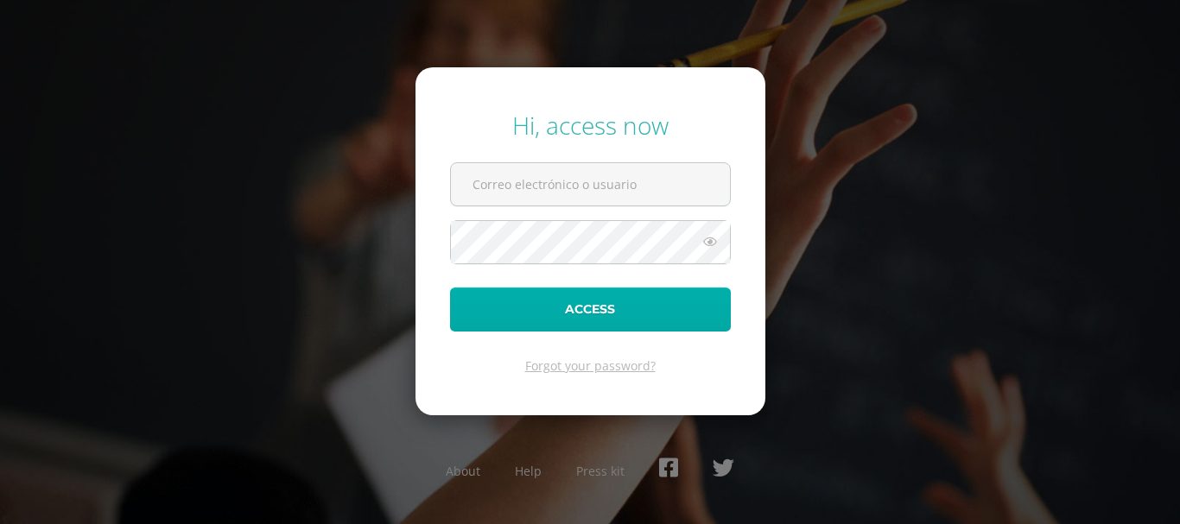
type input "[EMAIL_ADDRESS][DOMAIN_NAME]"
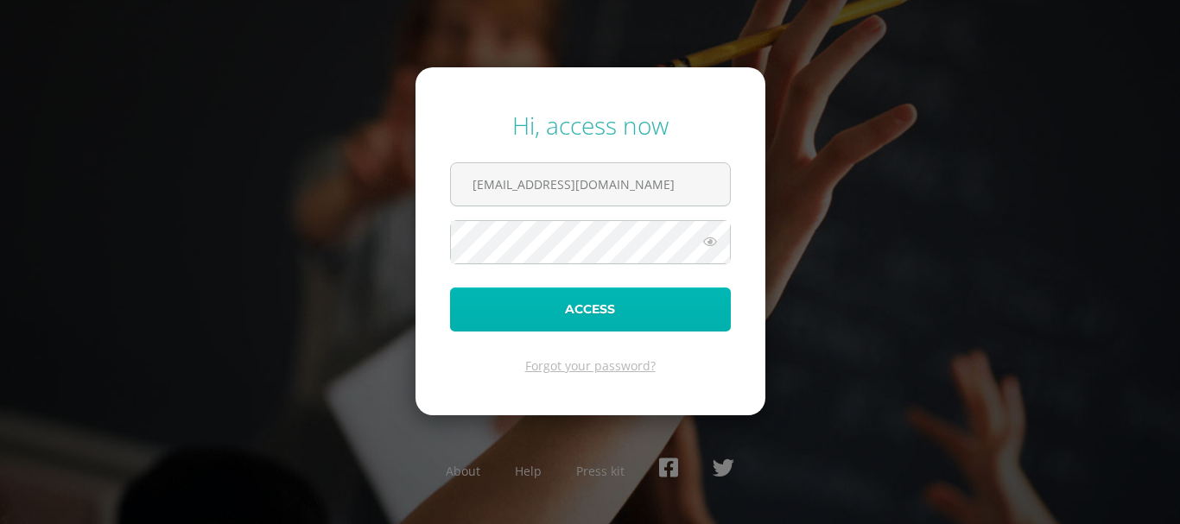
click at [569, 309] on button "Access" at bounding box center [590, 310] width 281 height 44
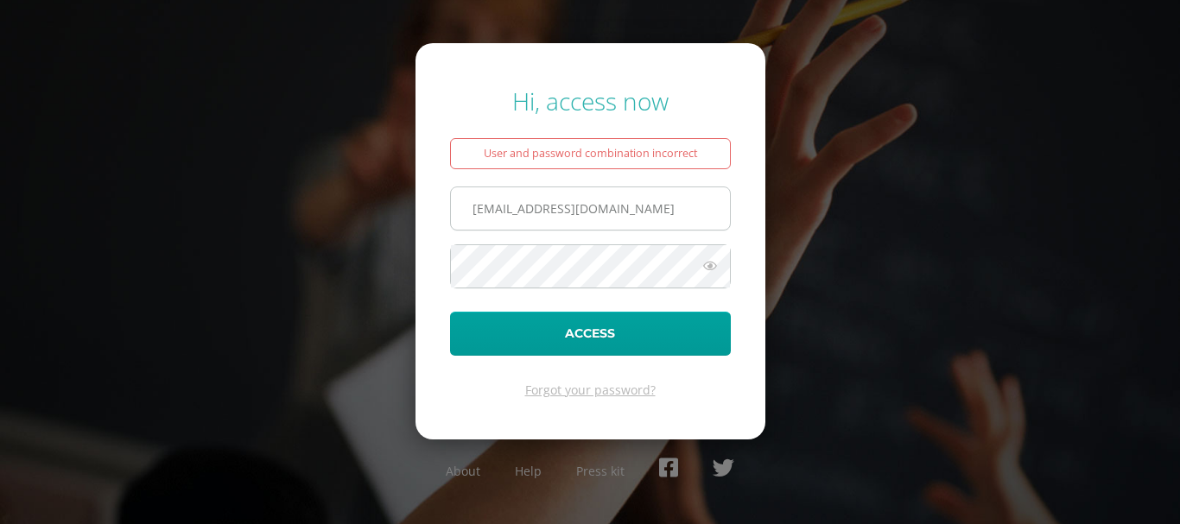
click at [583, 208] on input "[EMAIL_ADDRESS][DOMAIN_NAME]" at bounding box center [590, 208] width 279 height 42
click at [713, 265] on icon at bounding box center [710, 266] width 22 height 21
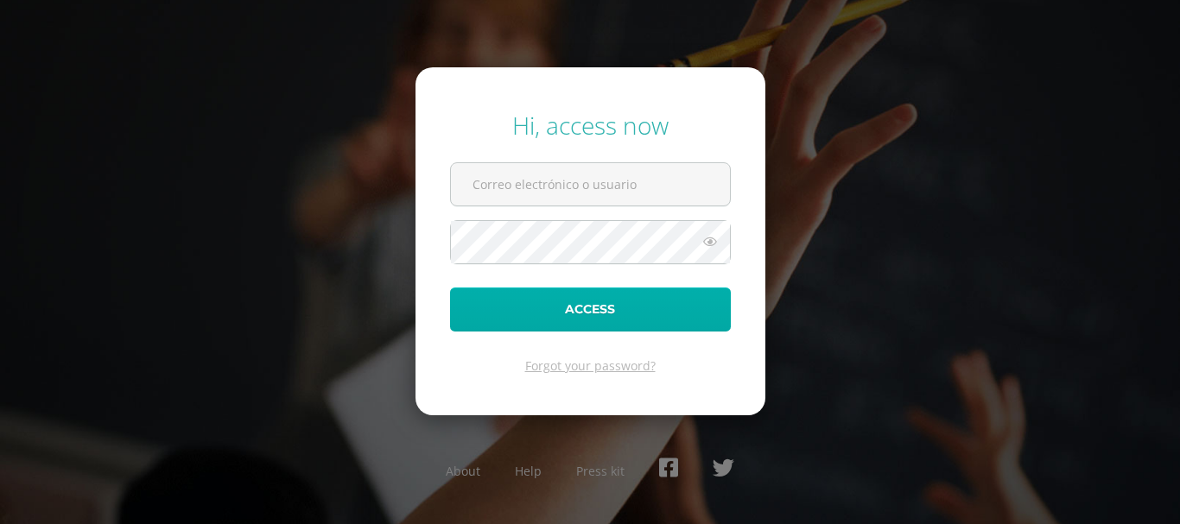
type input "[EMAIL_ADDRESS][DOMAIN_NAME]"
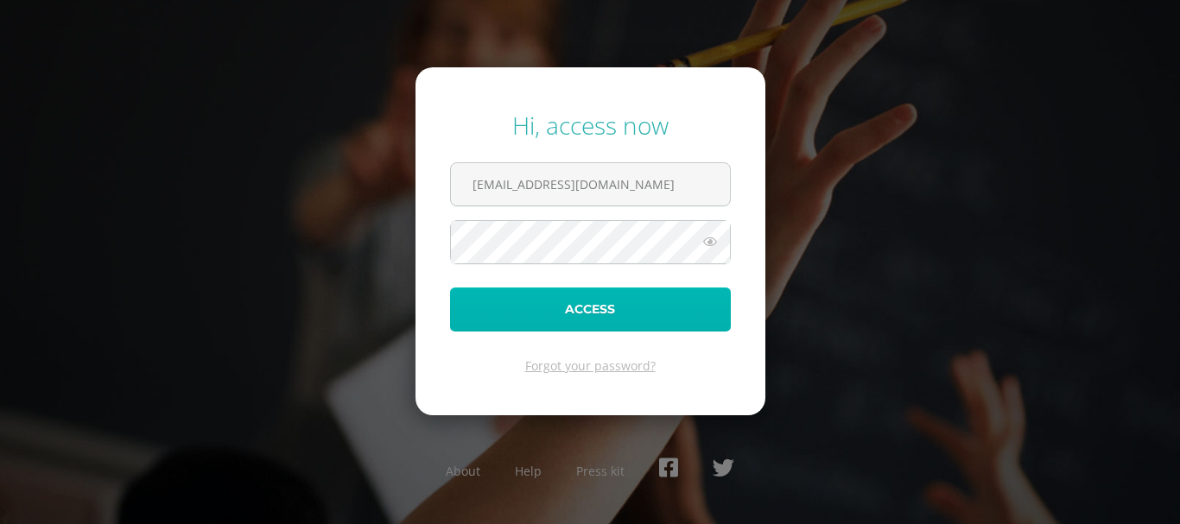
click at [571, 317] on button "Access" at bounding box center [590, 310] width 281 height 44
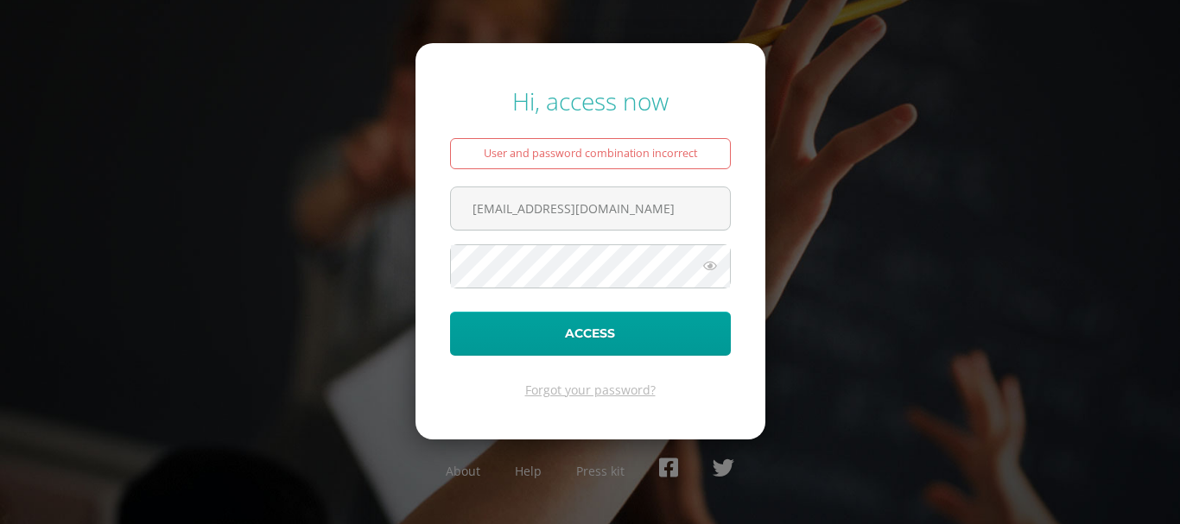
click at [709, 268] on icon at bounding box center [710, 266] width 22 height 21
